Goal: Find specific page/section: Find specific page/section

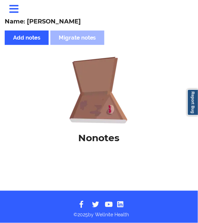
click at [15, 12] on icon at bounding box center [14, 9] width 12 height 10
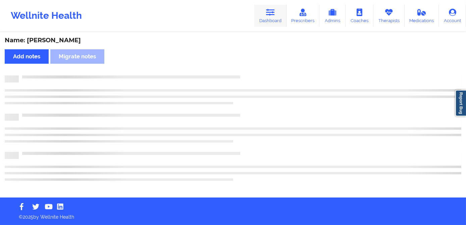
click at [198, 20] on link "Dashboard" at bounding box center [270, 16] width 32 height 22
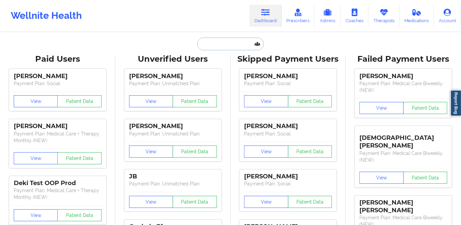
click at [198, 43] on input "text" at bounding box center [230, 44] width 66 height 13
click at [198, 45] on input "text" at bounding box center [230, 44] width 66 height 13
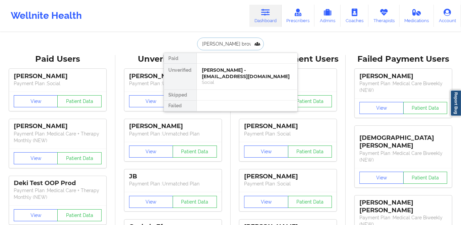
type input "[PERSON_NAME] [PERSON_NAME]"
click at [198, 72] on div "[PERSON_NAME] [PERSON_NAME] - [EMAIL_ADDRESS][DOMAIN_NAME]" at bounding box center [247, 73] width 90 height 12
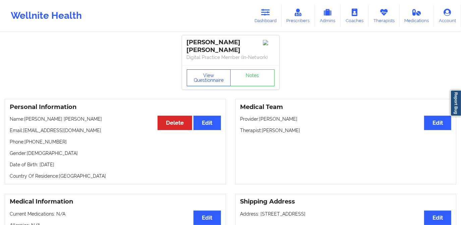
click at [198, 69] on button "View Questionnaire" at bounding box center [209, 77] width 44 height 17
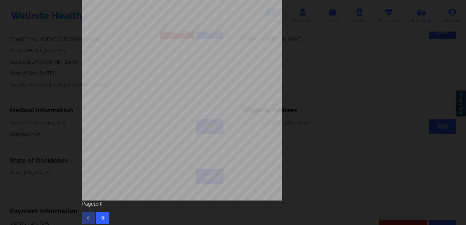
scroll to position [95, 0]
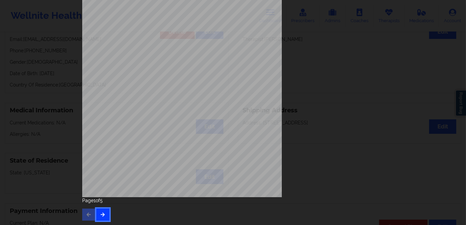
click at [101, 216] on icon "button" at bounding box center [103, 214] width 6 height 4
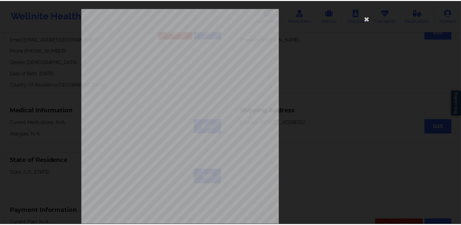
scroll to position [0, 0]
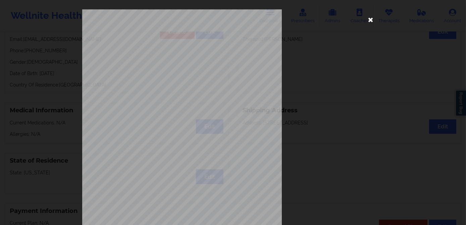
click at [198, 21] on icon at bounding box center [370, 19] width 11 height 11
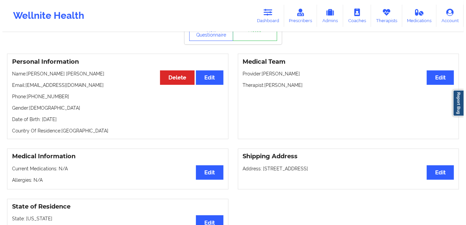
scroll to position [30, 0]
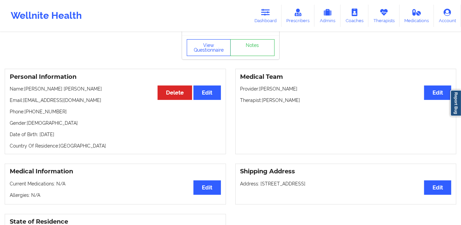
click at [198, 53] on button "View Questionnaire" at bounding box center [209, 47] width 44 height 17
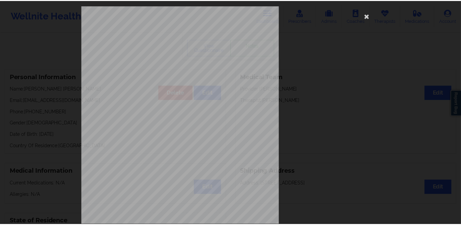
scroll to position [0, 0]
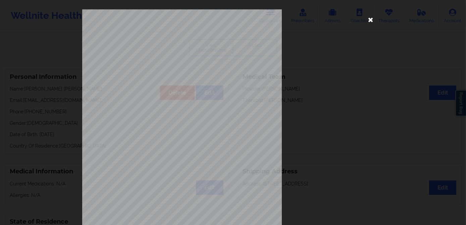
click at [198, 21] on icon at bounding box center [370, 19] width 11 height 11
